Goal: Task Accomplishment & Management: Use online tool/utility

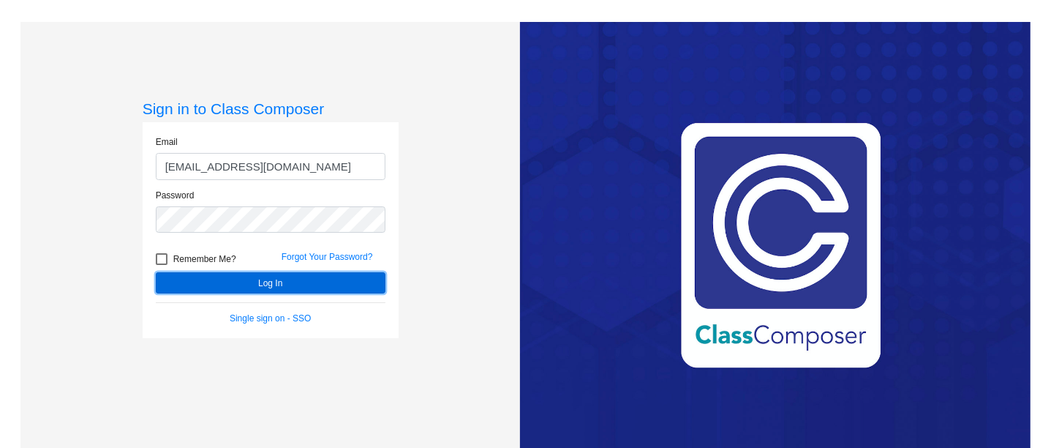
click at [206, 279] on button "Log In" at bounding box center [271, 282] width 230 height 21
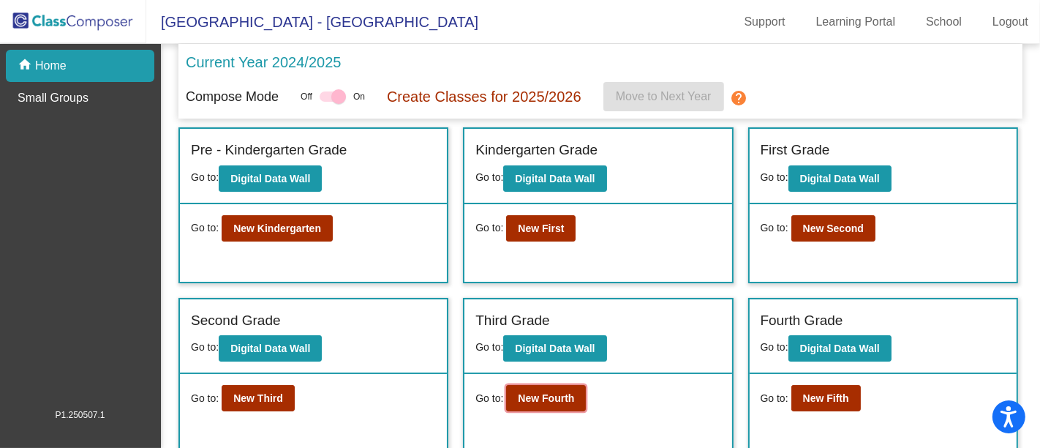
click at [557, 402] on button "New Fourth" at bounding box center [546, 398] width 80 height 26
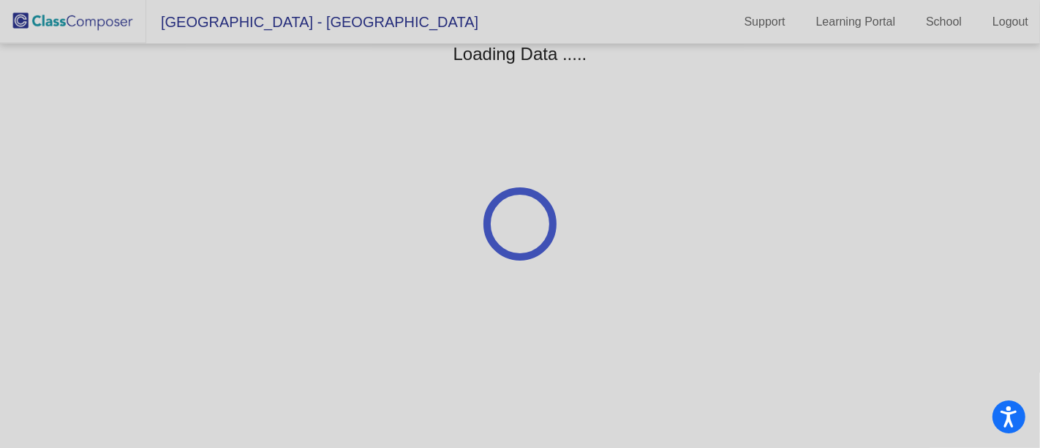
drag, startPoint x: 557, startPoint y: 402, endPoint x: 793, endPoint y: 170, distance: 331.0
click at [793, 170] on div at bounding box center [520, 224] width 1040 height 448
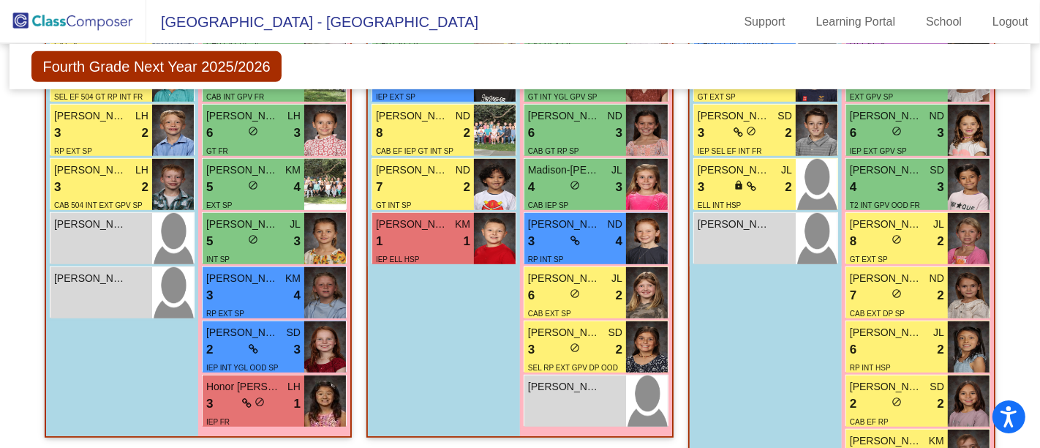
scroll to position [641, 0]
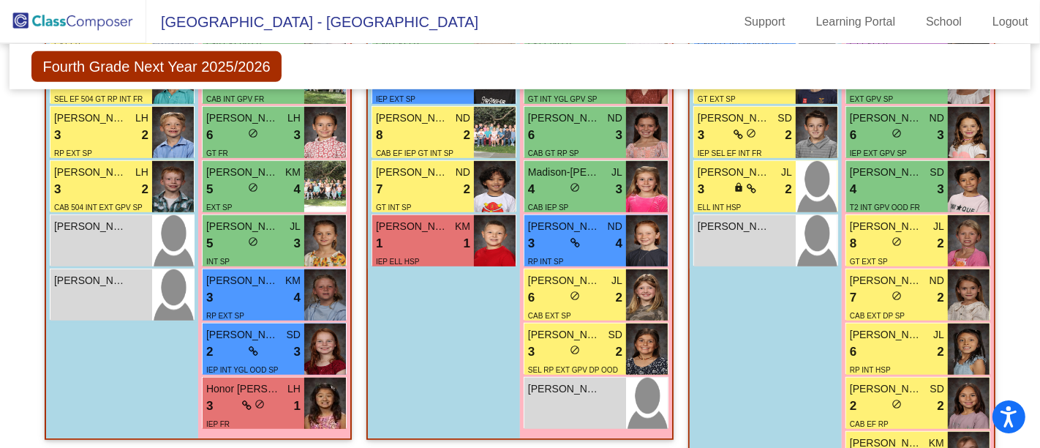
click at [899, 348] on div "6 lock do_not_disturb_alt 2" at bounding box center [897, 351] width 94 height 19
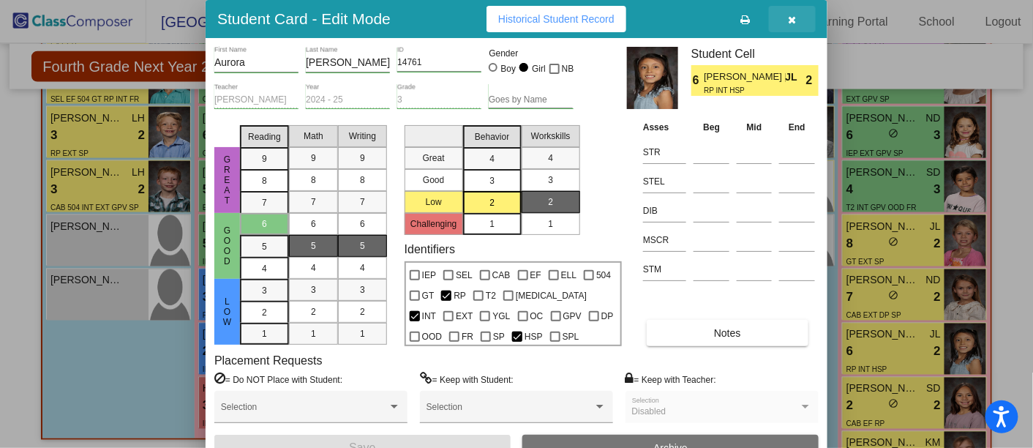
click at [788, 18] on icon "button" at bounding box center [792, 20] width 8 height 10
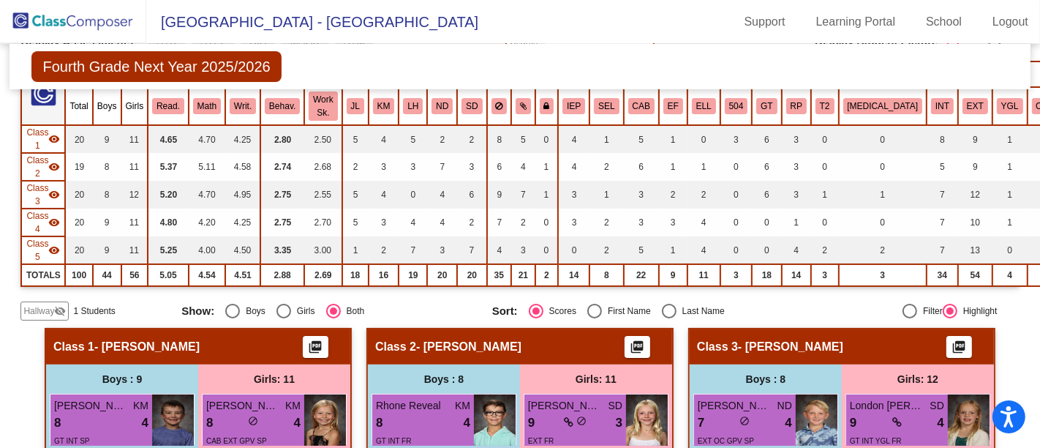
scroll to position [0, 0]
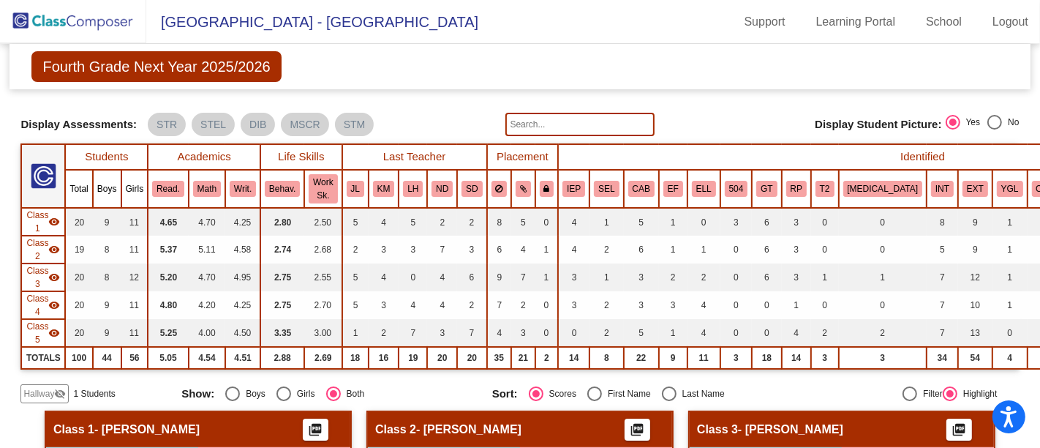
click at [81, 23] on img at bounding box center [73, 21] width 146 height 43
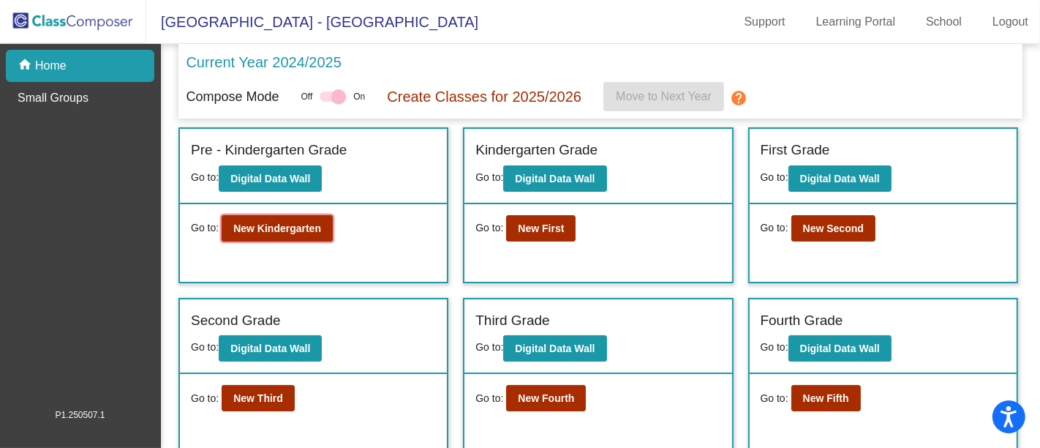
click at [295, 225] on b "New Kindergarten" at bounding box center [277, 228] width 88 height 12
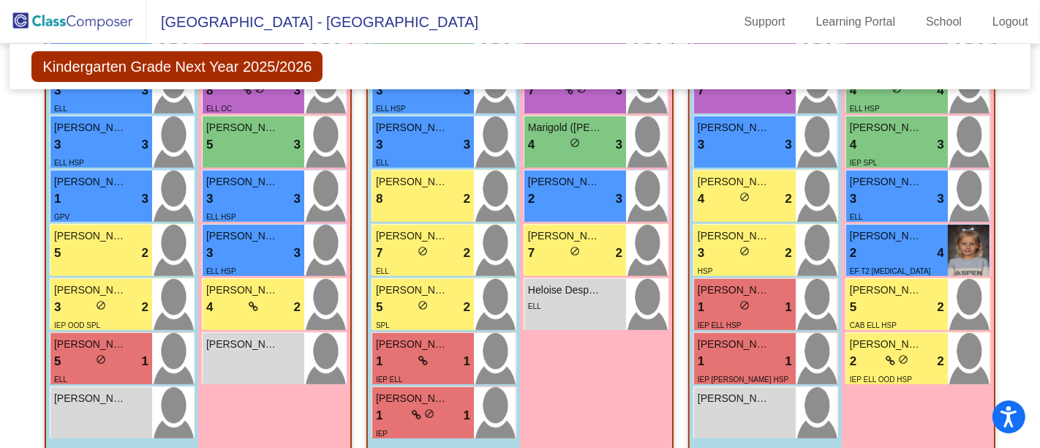
scroll to position [494, 0]
click at [762, 190] on div "4 lock do_not_disturb_alt 2" at bounding box center [745, 199] width 94 height 19
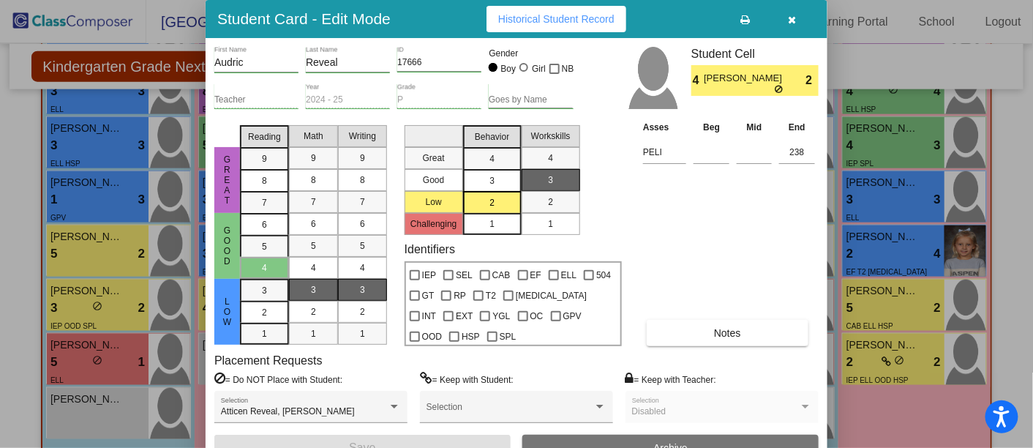
click at [791, 21] on icon "button" at bounding box center [792, 20] width 8 height 10
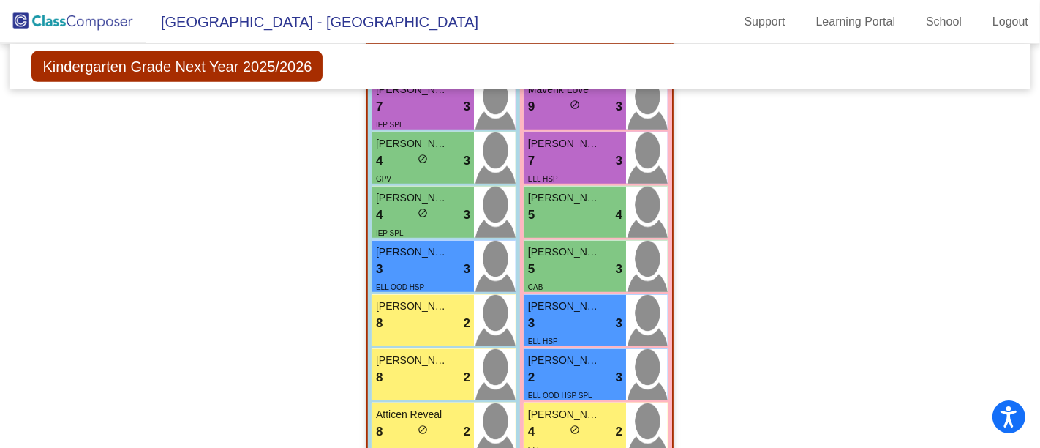
scroll to position [1008, 0]
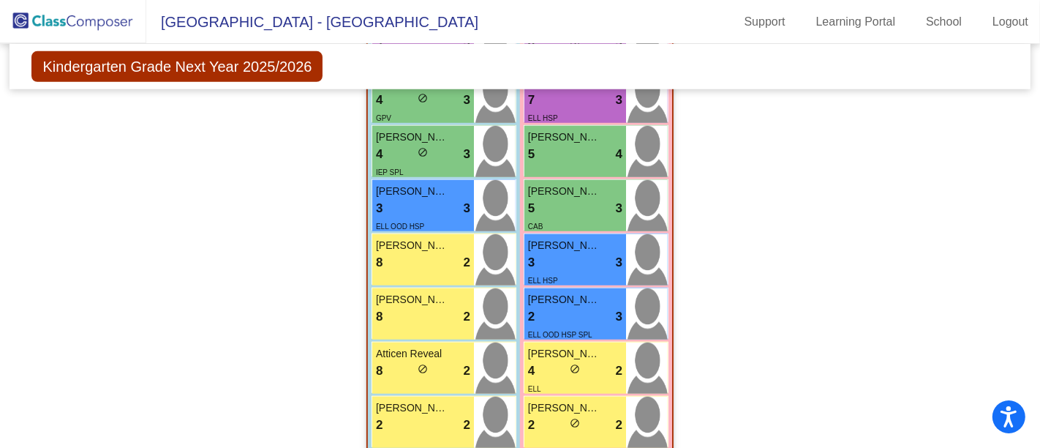
click at [434, 361] on div "8 lock do_not_disturb_alt 2" at bounding box center [423, 370] width 94 height 19
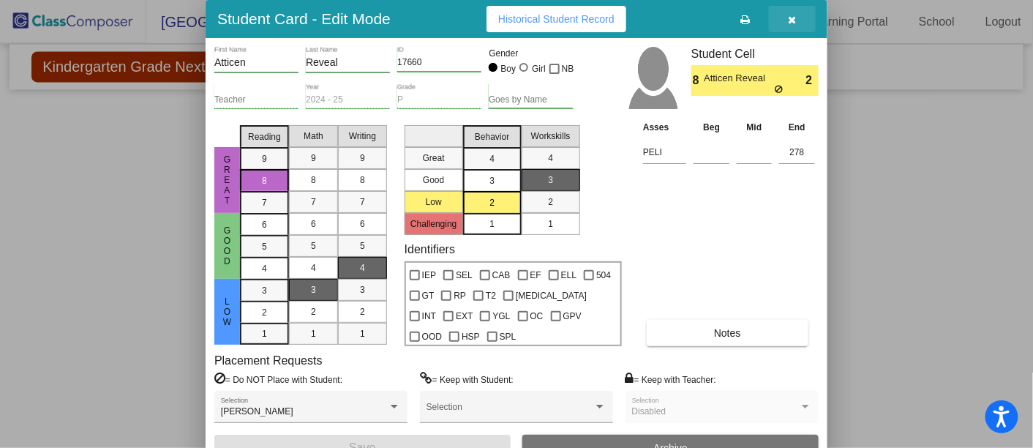
click at [791, 19] on icon "button" at bounding box center [792, 20] width 8 height 10
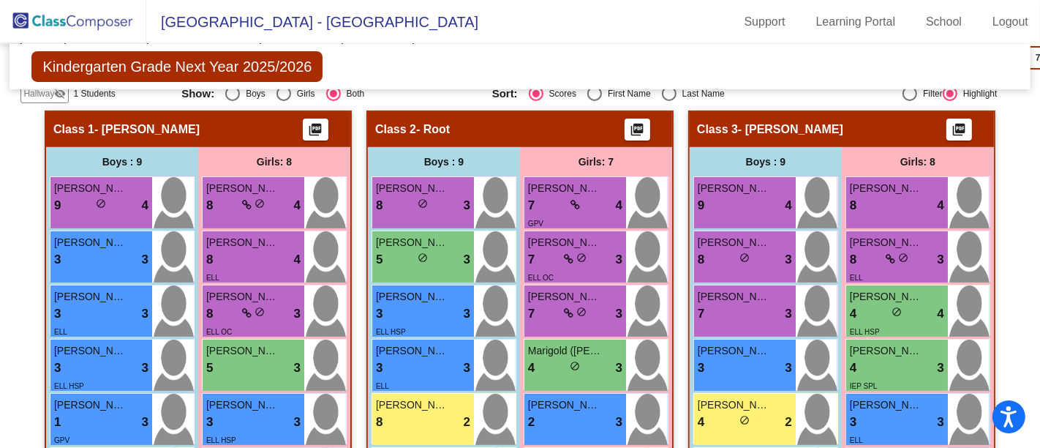
scroll to position [274, 0]
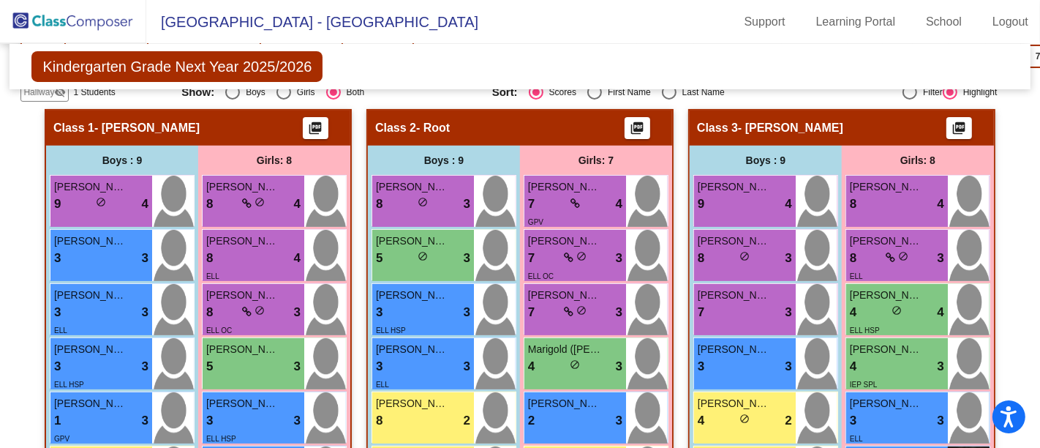
click at [900, 357] on div "4 lock do_not_disturb_alt 3" at bounding box center [897, 366] width 94 height 19
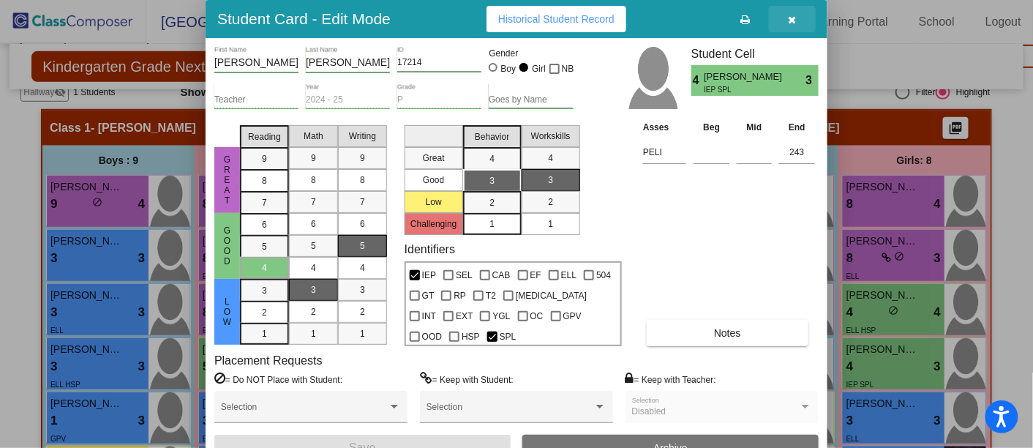
click at [791, 20] on icon "button" at bounding box center [792, 20] width 8 height 10
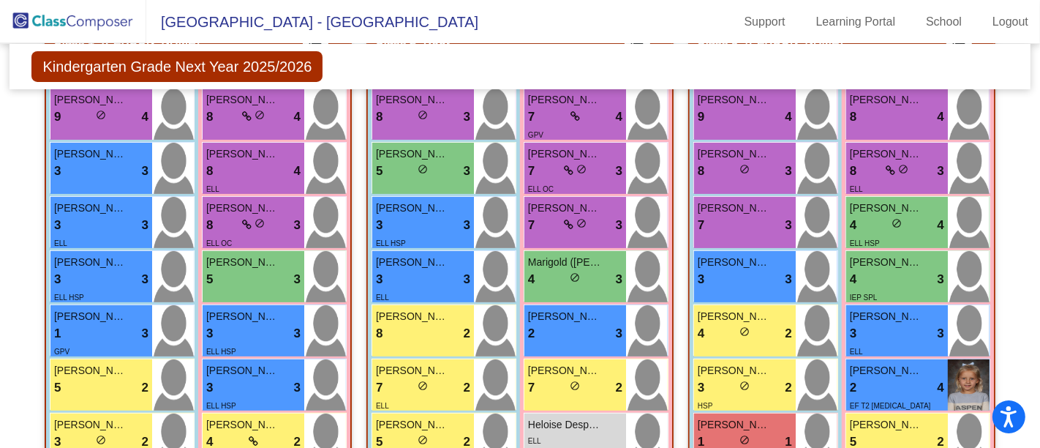
scroll to position [363, 0]
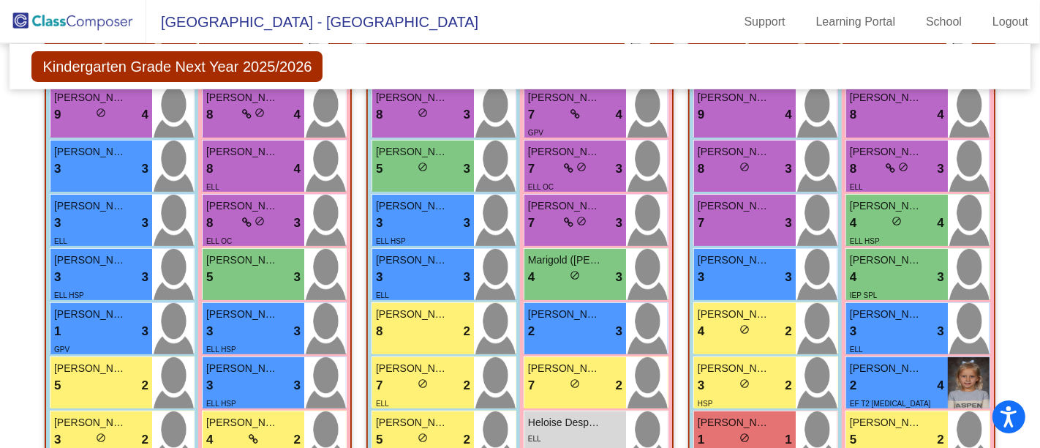
click at [588, 268] on div "4 lock do_not_disturb_alt 3" at bounding box center [575, 277] width 94 height 19
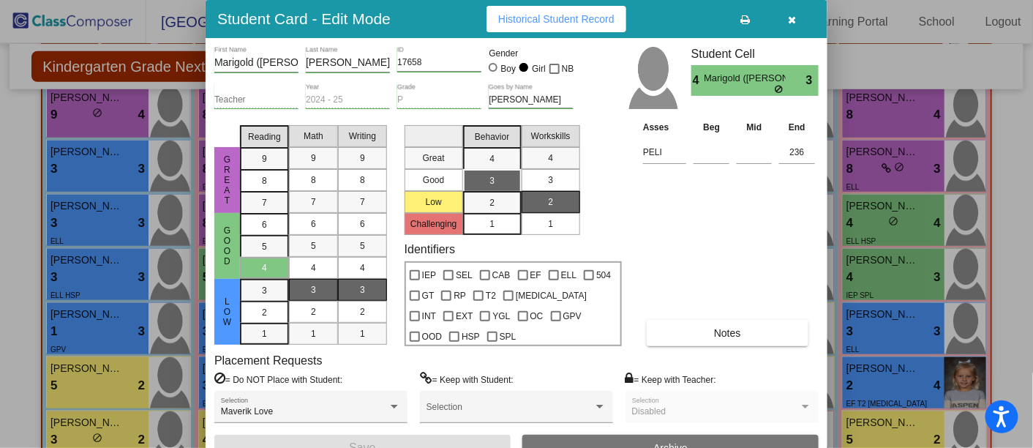
click at [791, 19] on icon "button" at bounding box center [792, 20] width 8 height 10
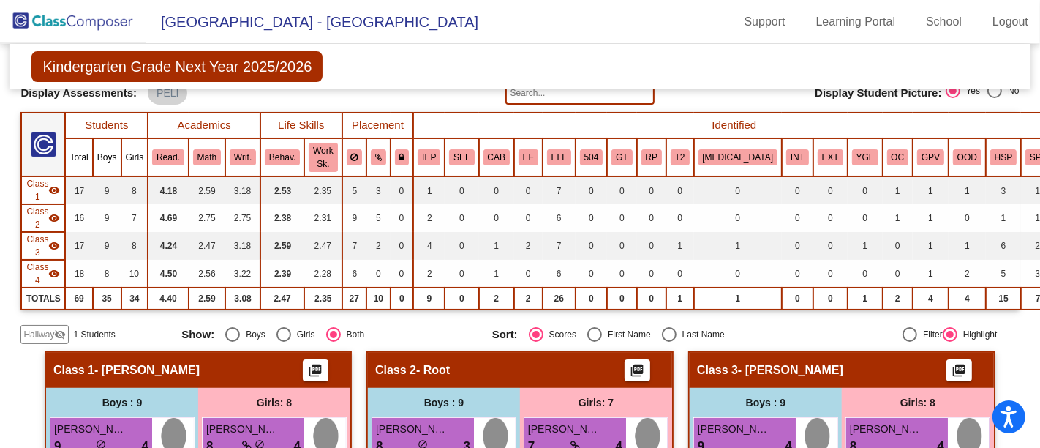
scroll to position [18, 0]
